Goal: Transaction & Acquisition: Obtain resource

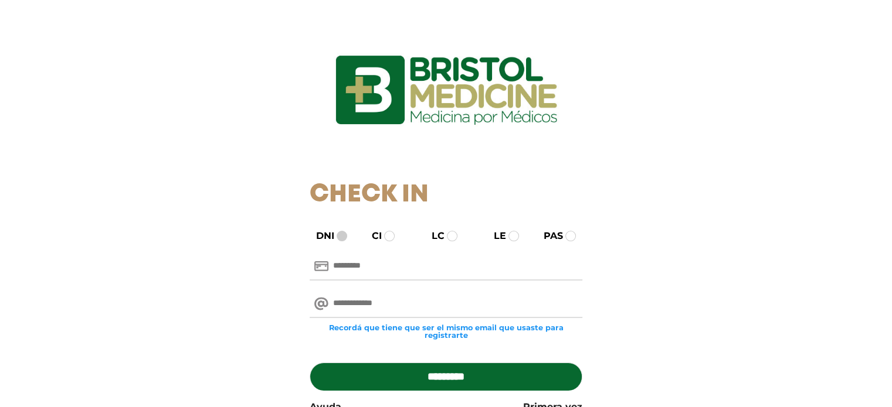
click at [340, 238] on span at bounding box center [341, 236] width 11 height 11
click at [342, 234] on span at bounding box center [341, 236] width 11 height 11
click at [341, 269] on input "text" at bounding box center [446, 267] width 273 height 28
type input "********"
click at [341, 305] on input "email" at bounding box center [446, 304] width 273 height 28
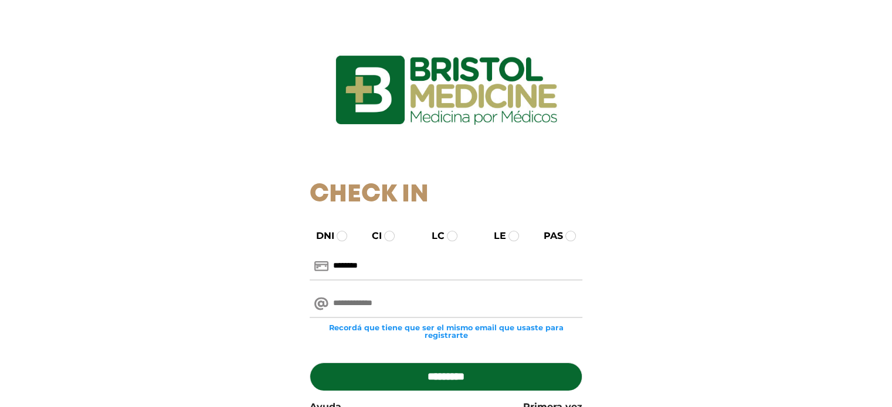
type input "**********"
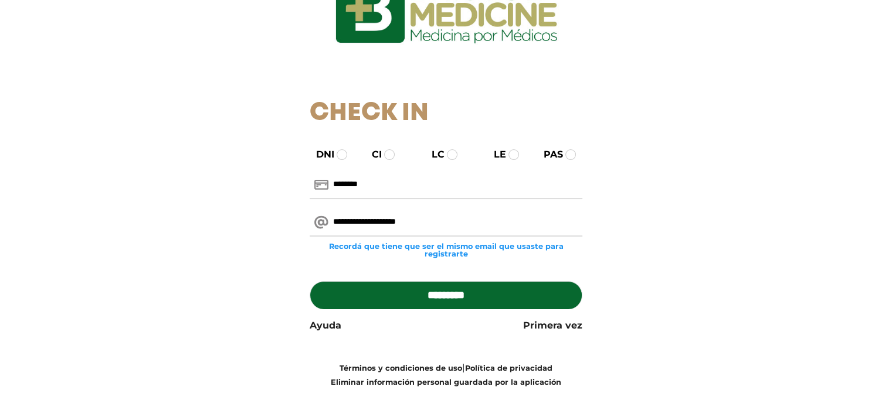
scroll to position [30, 0]
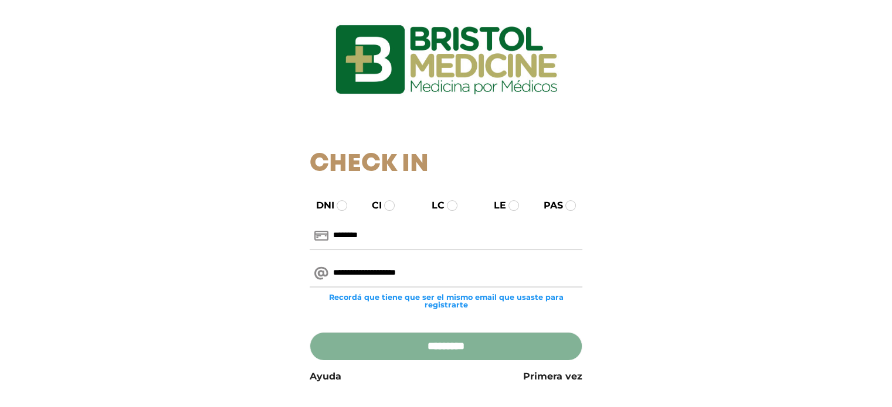
click at [446, 344] on input "*********" at bounding box center [446, 346] width 273 height 28
type input "**********"
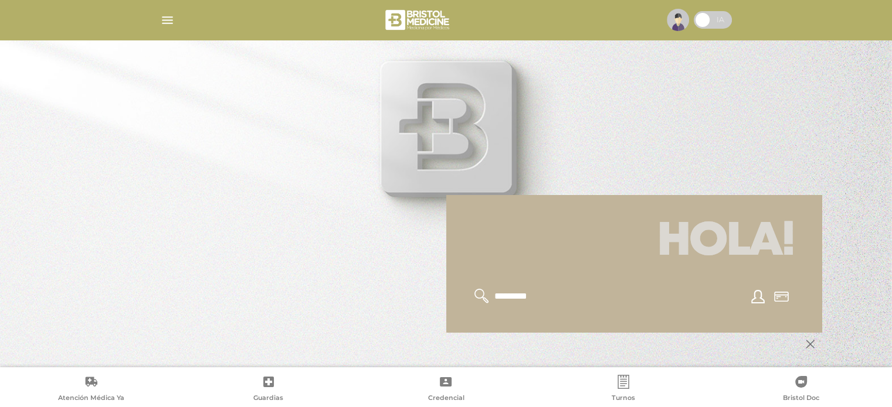
scroll to position [44, 0]
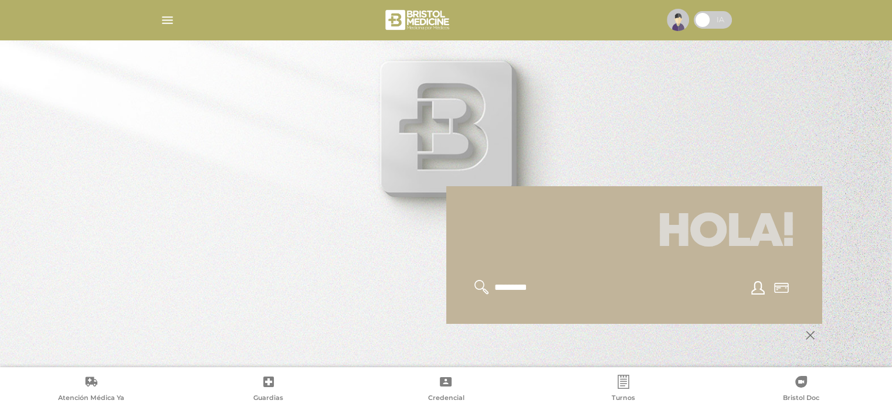
click at [577, 339] on div at bounding box center [446, 394] width 750 height 141
click at [810, 336] on polygon at bounding box center [809, 335] width 9 height 9
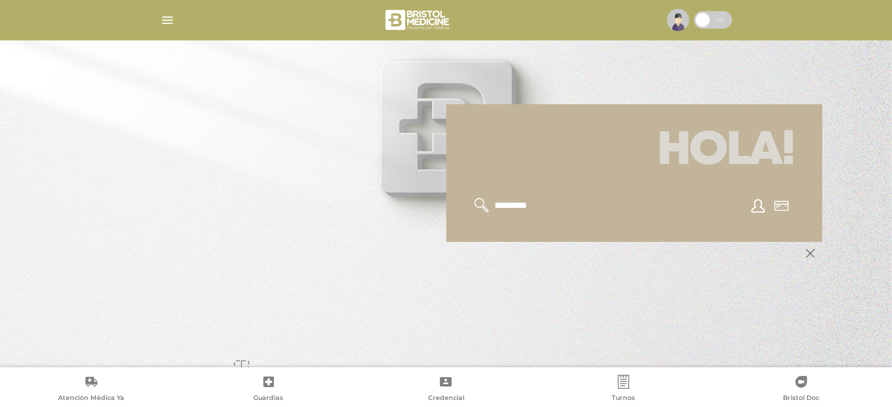
scroll to position [141, 0]
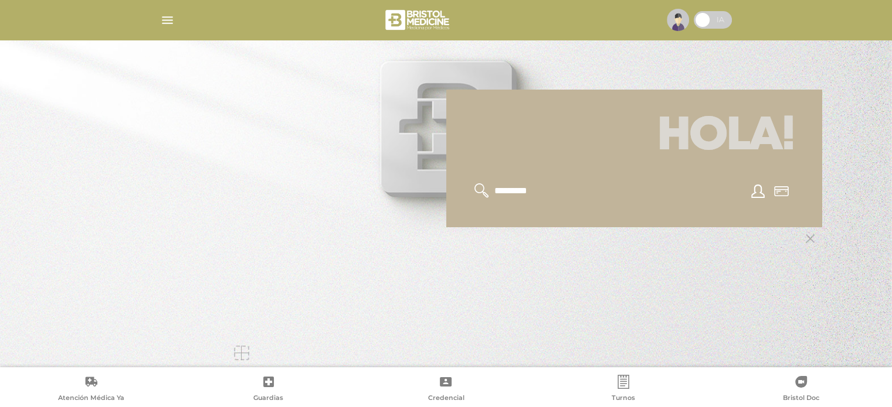
click at [242, 353] on div at bounding box center [241, 353] width 15 height 15
click at [168, 18] on img "button" at bounding box center [167, 20] width 15 height 15
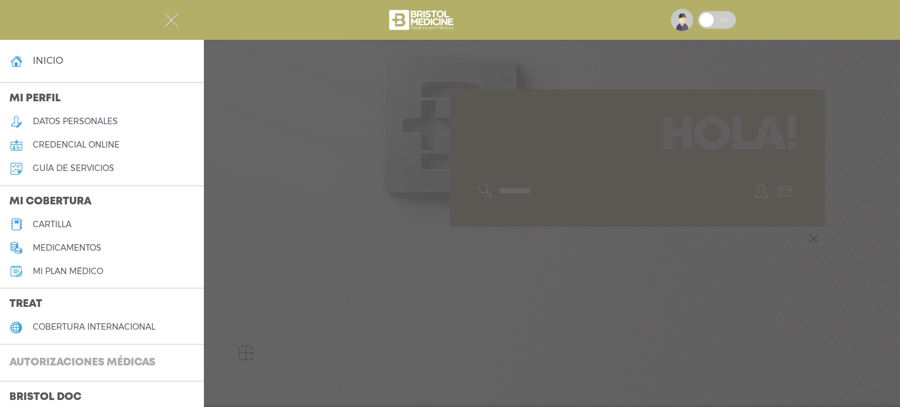
click at [134, 361] on h3 "Autorizaciones médicas" at bounding box center [82, 363] width 165 height 22
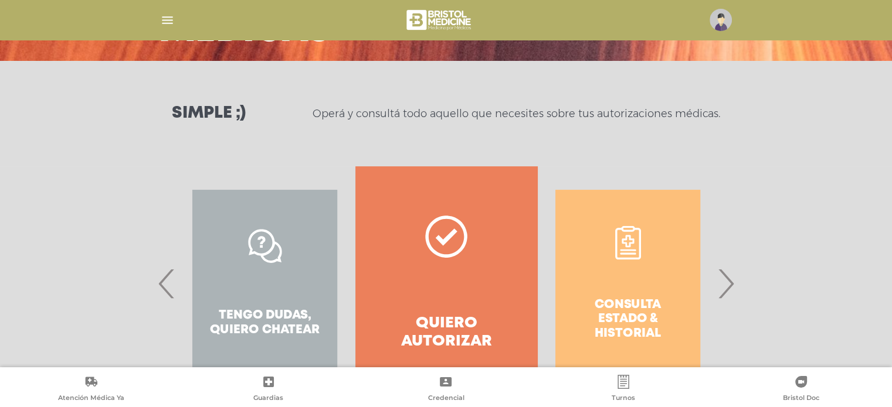
scroll to position [181, 0]
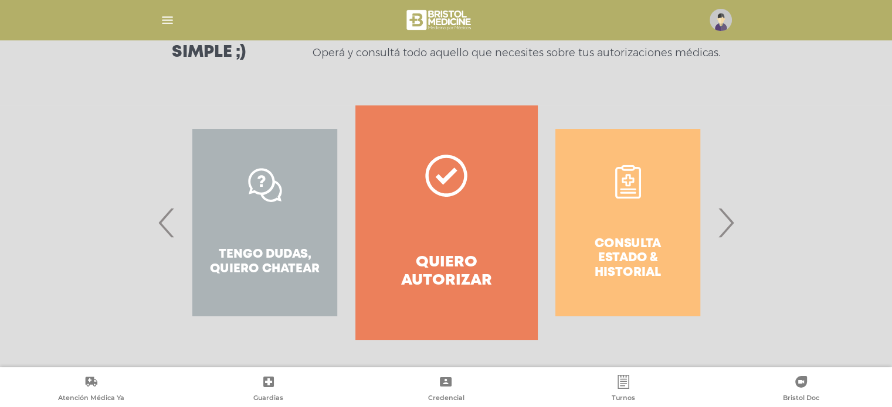
click at [633, 247] on div "Consulta estado & historial" at bounding box center [627, 223] width 181 height 234
click at [730, 223] on span "›" at bounding box center [725, 222] width 23 height 63
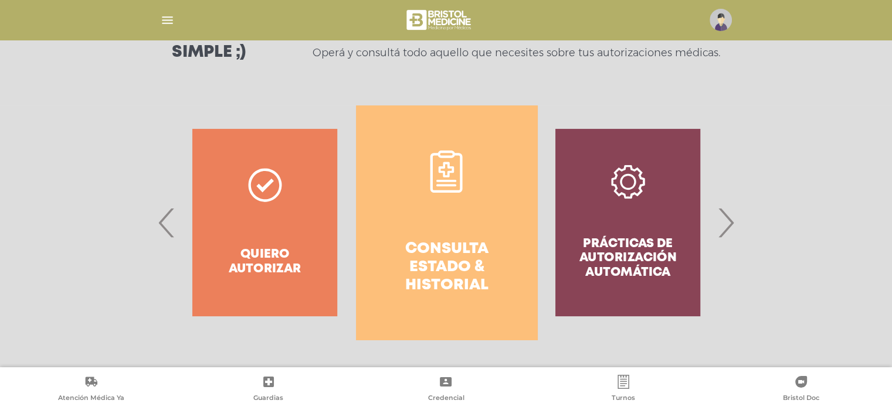
click at [448, 166] on icon at bounding box center [445, 169] width 15 height 15
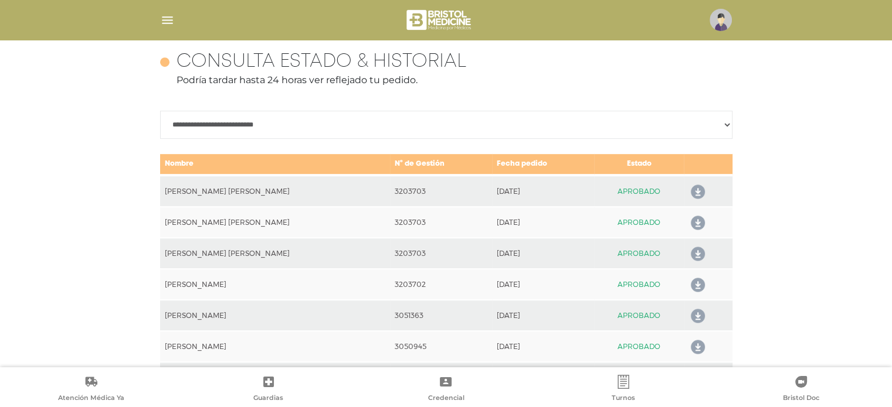
scroll to position [521, 0]
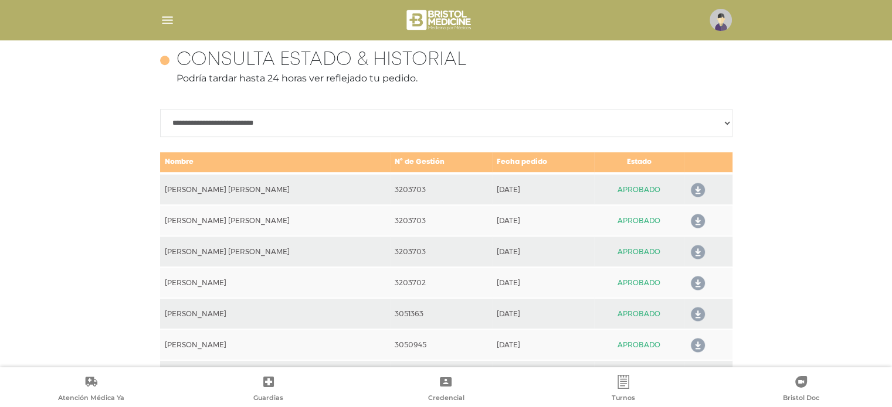
click at [693, 189] on icon at bounding box center [695, 190] width 19 height 19
click at [691, 220] on icon at bounding box center [695, 221] width 19 height 19
click at [692, 251] on icon at bounding box center [695, 252] width 19 height 19
click at [694, 281] on icon at bounding box center [695, 283] width 19 height 19
click at [623, 391] on link "Turnos" at bounding box center [624, 390] width 178 height 30
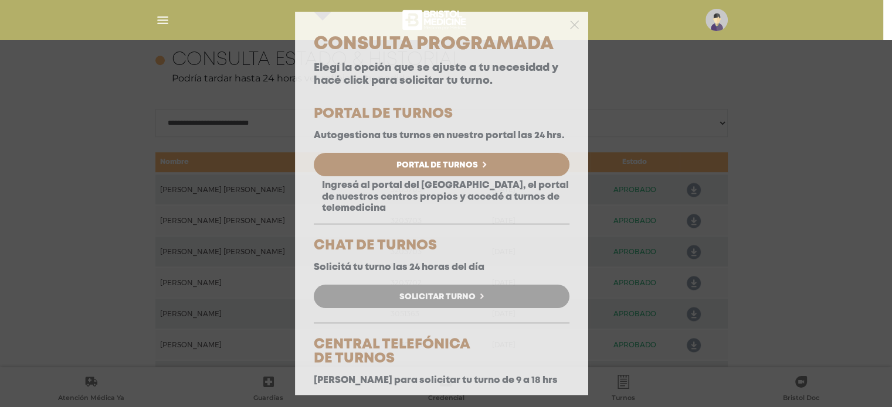
click at [488, 305] on link "Solicitar Turno" at bounding box center [442, 296] width 256 height 23
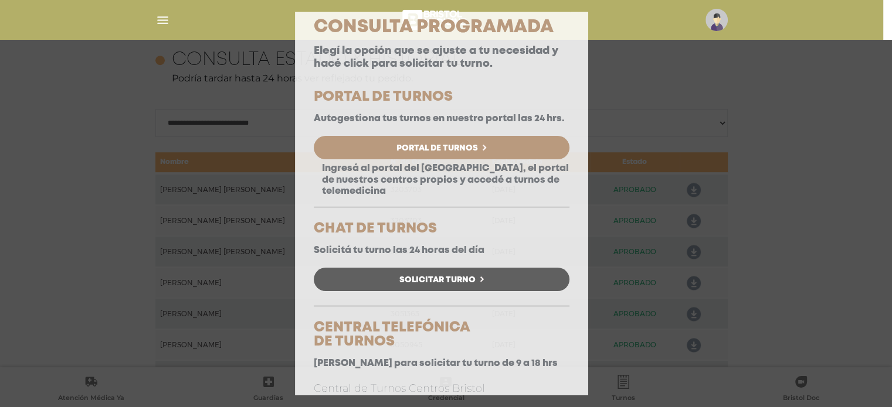
scroll to position [0, 0]
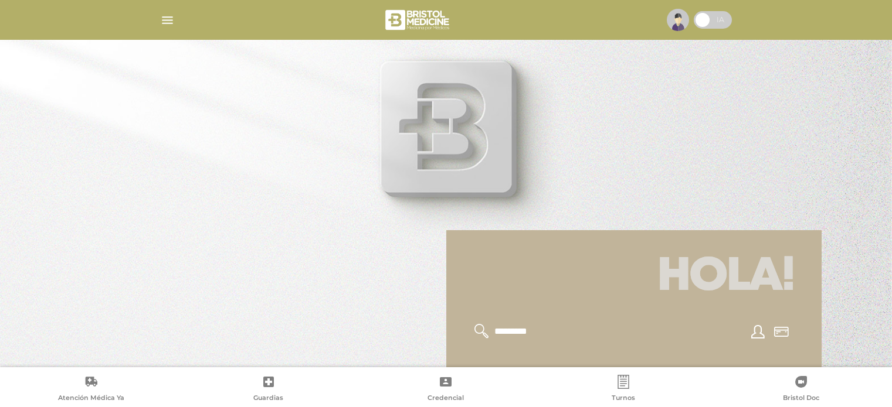
scroll to position [141, 0]
